Goal: Check status: Check status

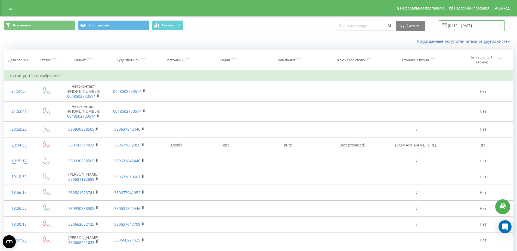
click at [483, 24] on input "[DATE] - [DATE]" at bounding box center [472, 25] width 66 height 11
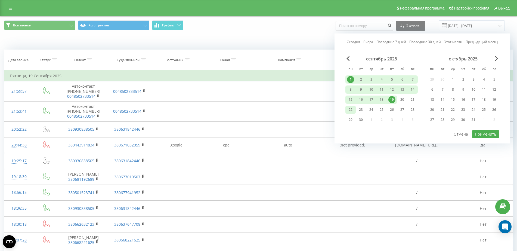
click at [350, 109] on div "22" at bounding box center [350, 109] width 7 height 7
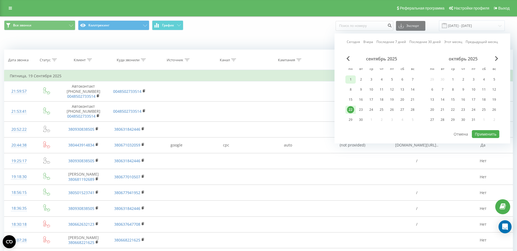
click at [349, 80] on div "1" at bounding box center [350, 79] width 7 height 7
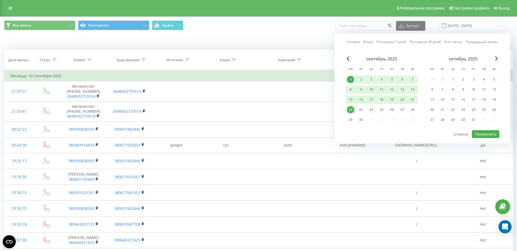
click at [487, 129] on div "сентябрь 2025 пн вт ср чт пт сб вс 1 2 3 4 5 6 7 8 9 10 11 12 13 14 15 16 17 18…" at bounding box center [423, 93] width 154 height 74
click at [488, 134] on button "Применить" at bounding box center [485, 134] width 27 height 8
type input "[DATE] - [DATE]"
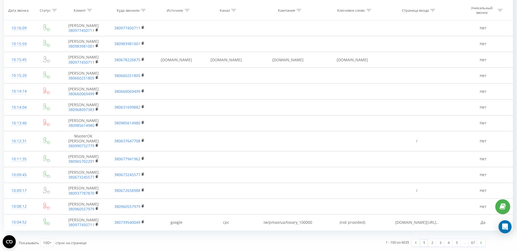
scroll to position [1533, 0]
click at [433, 244] on link "2" at bounding box center [432, 243] width 8 height 8
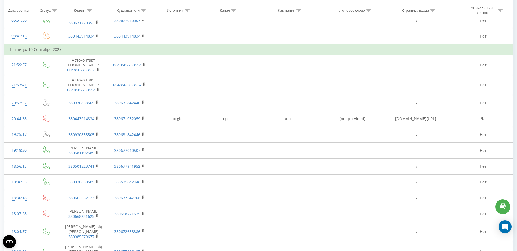
scroll to position [1529, 0]
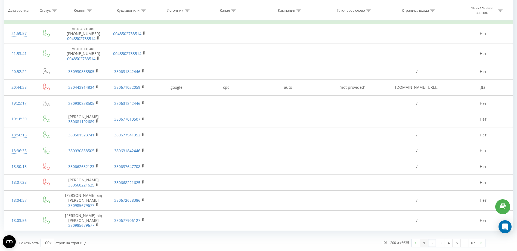
click at [422, 243] on link "1" at bounding box center [424, 243] width 8 height 8
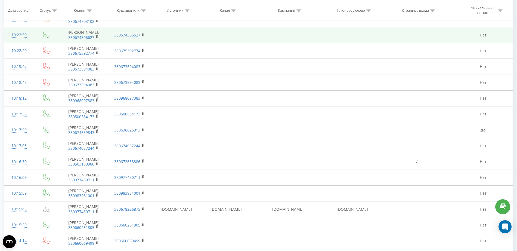
scroll to position [1533, 0]
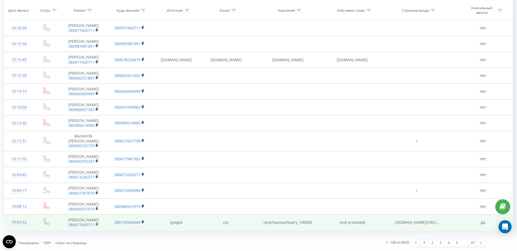
click at [96, 225] on rect at bounding box center [97, 224] width 2 height 2
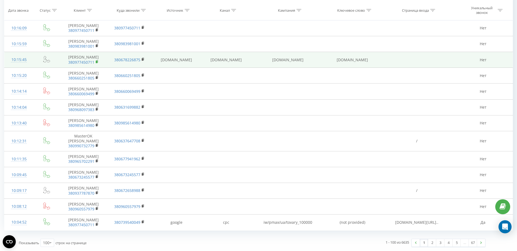
click at [96, 62] on icon at bounding box center [97, 62] width 3 height 4
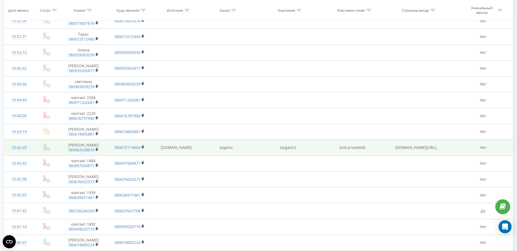
scroll to position [920, 0]
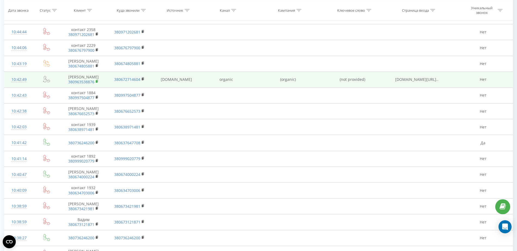
click at [98, 82] on icon at bounding box center [97, 81] width 2 height 2
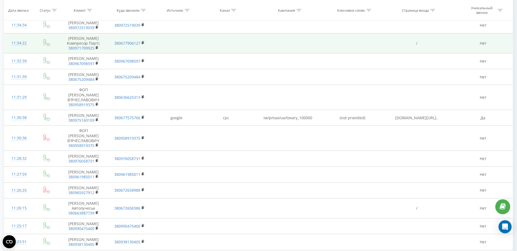
scroll to position [376, 0]
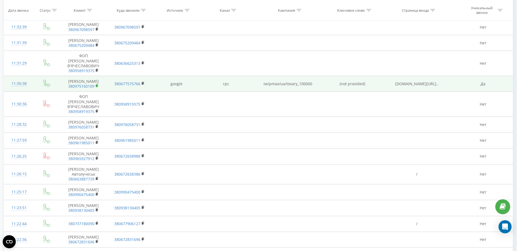
click at [98, 87] on icon at bounding box center [97, 85] width 2 height 2
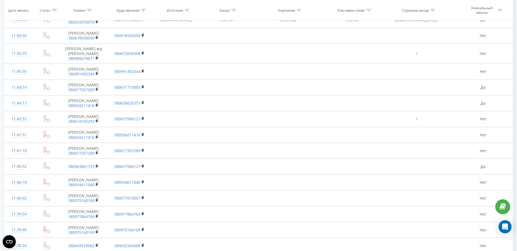
scroll to position [0, 0]
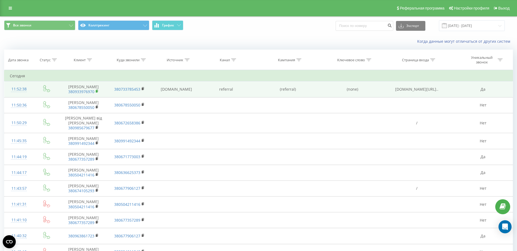
click at [96, 90] on rect at bounding box center [97, 91] width 2 height 2
